Goal: Information Seeking & Learning: Find specific fact

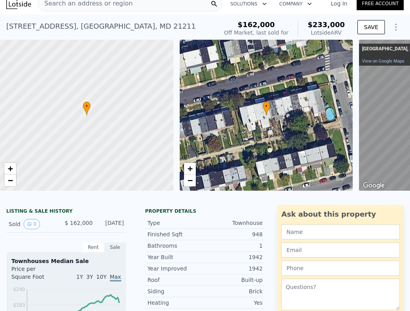
scroll to position [8, 0]
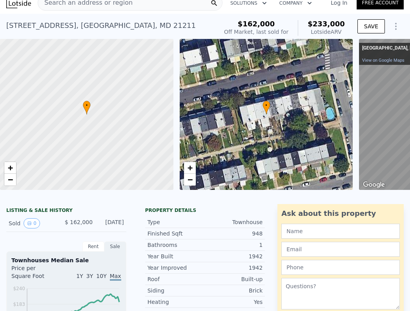
click at [52, 211] on div "LISTING & SALE HISTORY" at bounding box center [66, 211] width 120 height 8
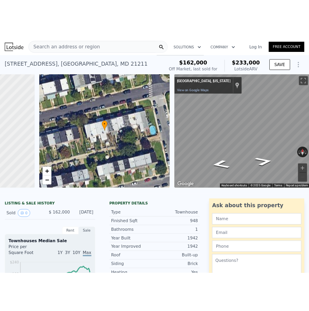
scroll to position [0, 132]
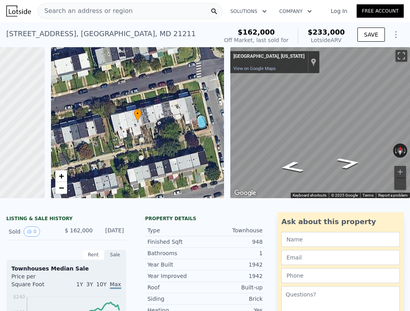
click at [138, 38] on div "[STREET_ADDRESS] Sold [DATE] for $162k (~ARV $233k )" at bounding box center [110, 36] width 209 height 22
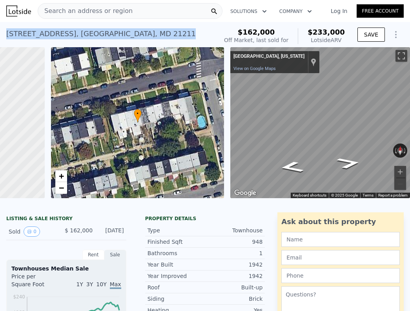
click at [138, 38] on div "[STREET_ADDRESS] Sold [DATE] for $162k (~ARV $233k )" at bounding box center [110, 36] width 209 height 22
copy div "[STREET_ADDRESS] Sold [DATE] for $162k (~ARV $233k )"
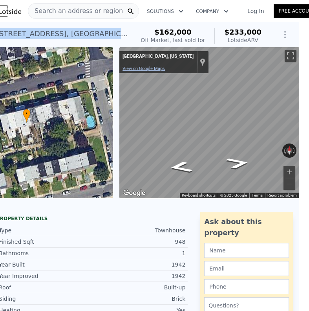
scroll to position [0, 13]
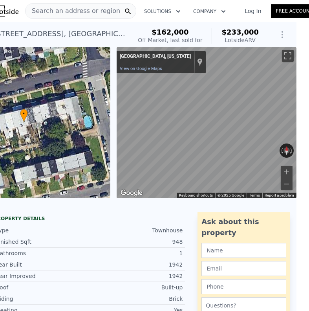
click at [143, 54] on div "[GEOGRAPHIC_DATA], [US_STATE]" at bounding box center [155, 56] width 71 height 6
click at [282, 147] on button "Rotate counterclockwise" at bounding box center [282, 150] width 4 height 14
click at [147, 129] on div "Map" at bounding box center [207, 122] width 180 height 151
drag, startPoint x: 239, startPoint y: 121, endPoint x: 113, endPoint y: 81, distance: 132.3
click at [114, 81] on div "← Move left → Move right ↑ Move up ↓ Move down + Zoom in - Zoom out [GEOGRAPHIC…" at bounding box center [203, 122] width 180 height 151
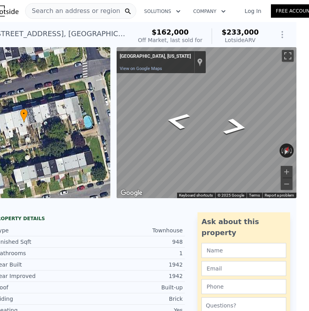
click at [115, 77] on div "← Move left → Move right ↑ Move up ↓ Move down + Zoom in - Zoom out [GEOGRAPHIC…" at bounding box center [203, 122] width 180 height 151
click at [129, 68] on link "View on Google Maps" at bounding box center [141, 68] width 42 height 5
click at [150, 68] on link "View on Google Maps" at bounding box center [141, 68] width 42 height 5
click at [231, 33] on span "$233,000" at bounding box center [240, 32] width 37 height 8
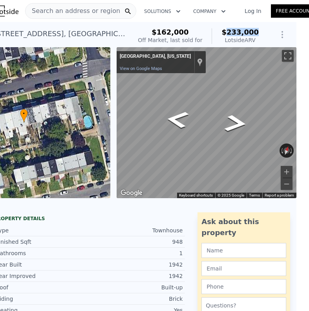
click at [231, 33] on span "$233,000" at bounding box center [240, 32] width 37 height 8
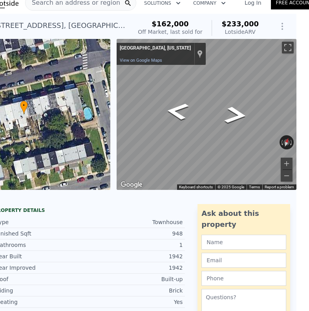
scroll to position [10, 13]
